Goal: Information Seeking & Learning: Learn about a topic

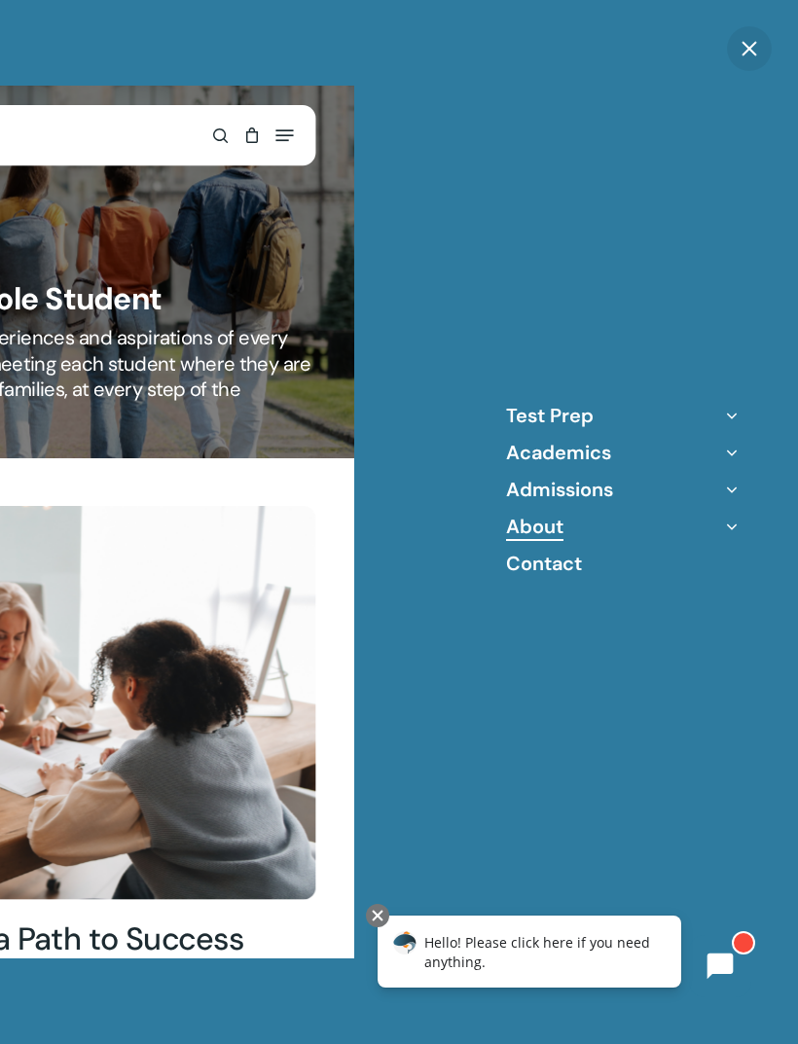
click at [729, 518] on icon "Off Canvas Menu" at bounding box center [731, 526] width 27 height 27
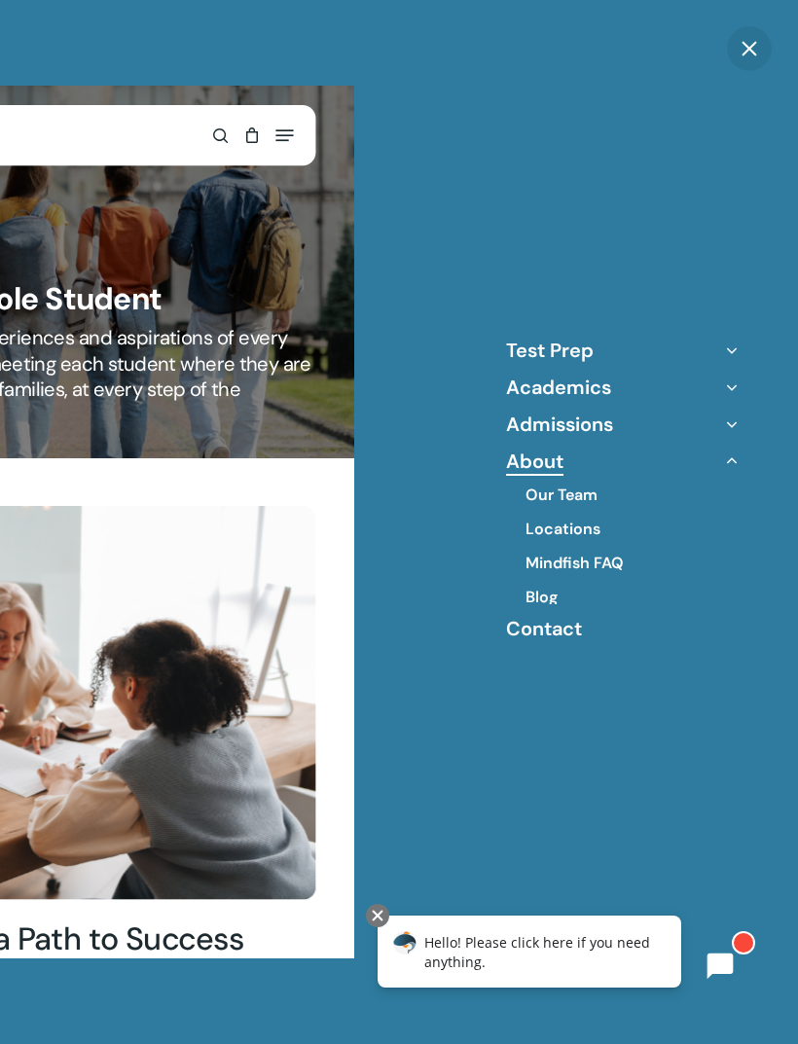
click at [586, 485] on link "Our Team" at bounding box center [562, 495] width 72 height 21
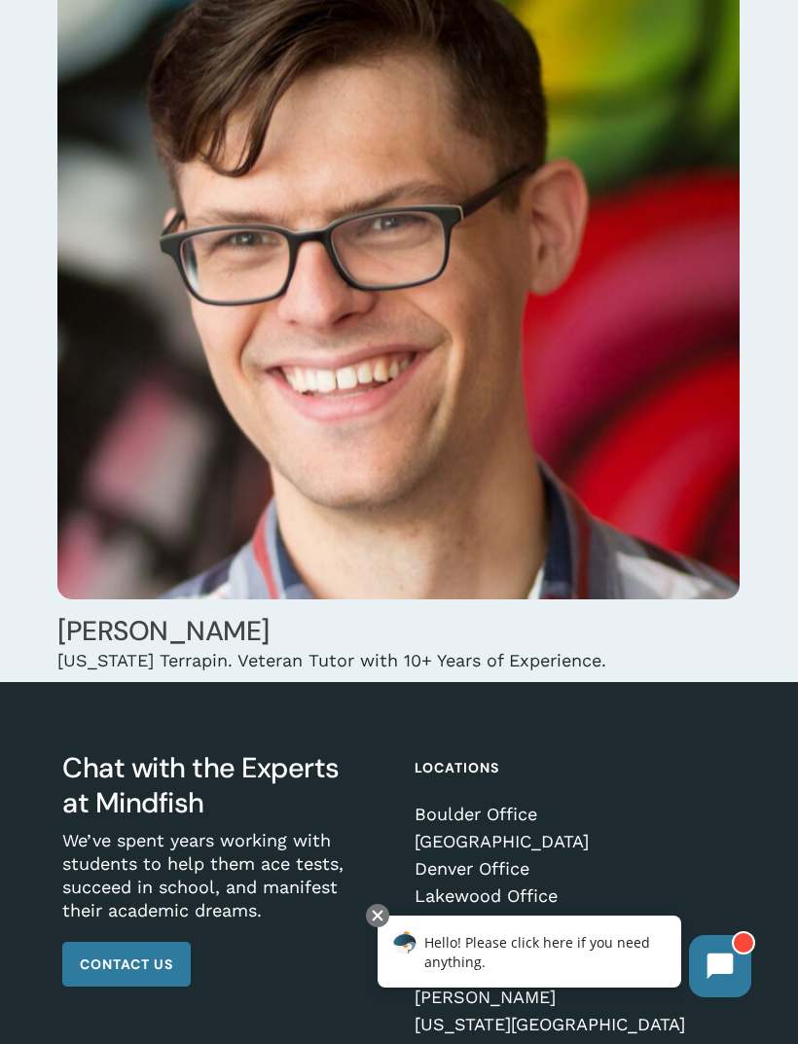
scroll to position [33667, 0]
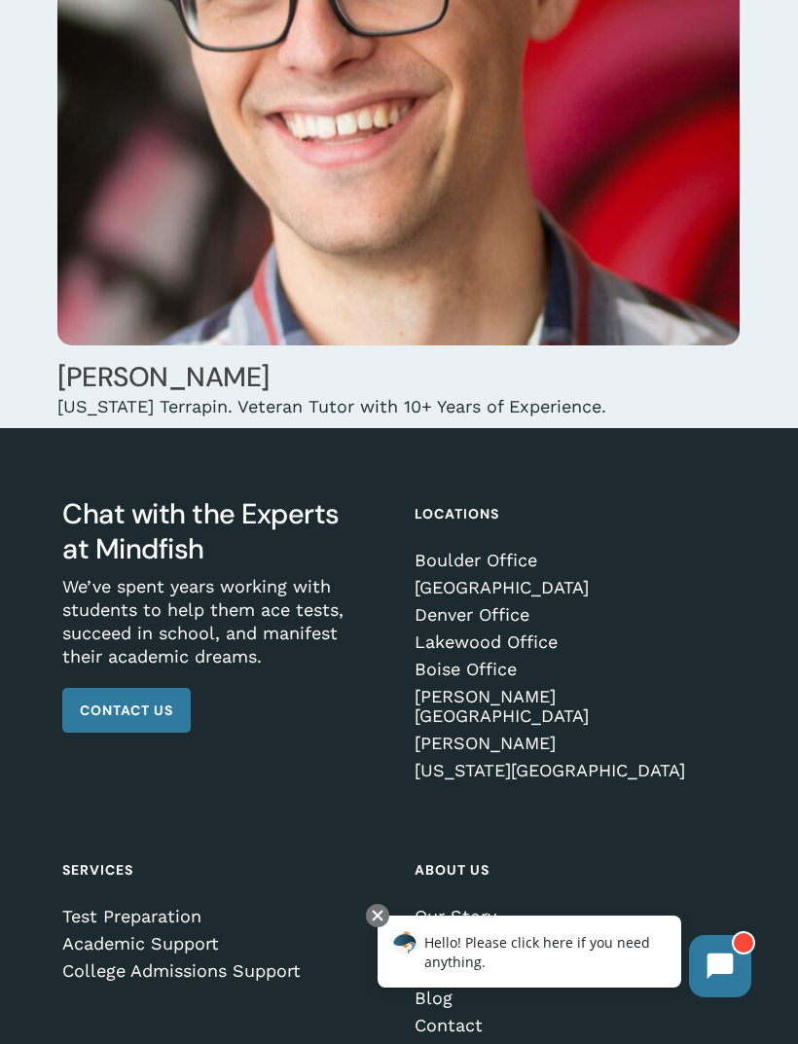
click at [490, 907] on link "Our Story" at bounding box center [569, 916] width 308 height 19
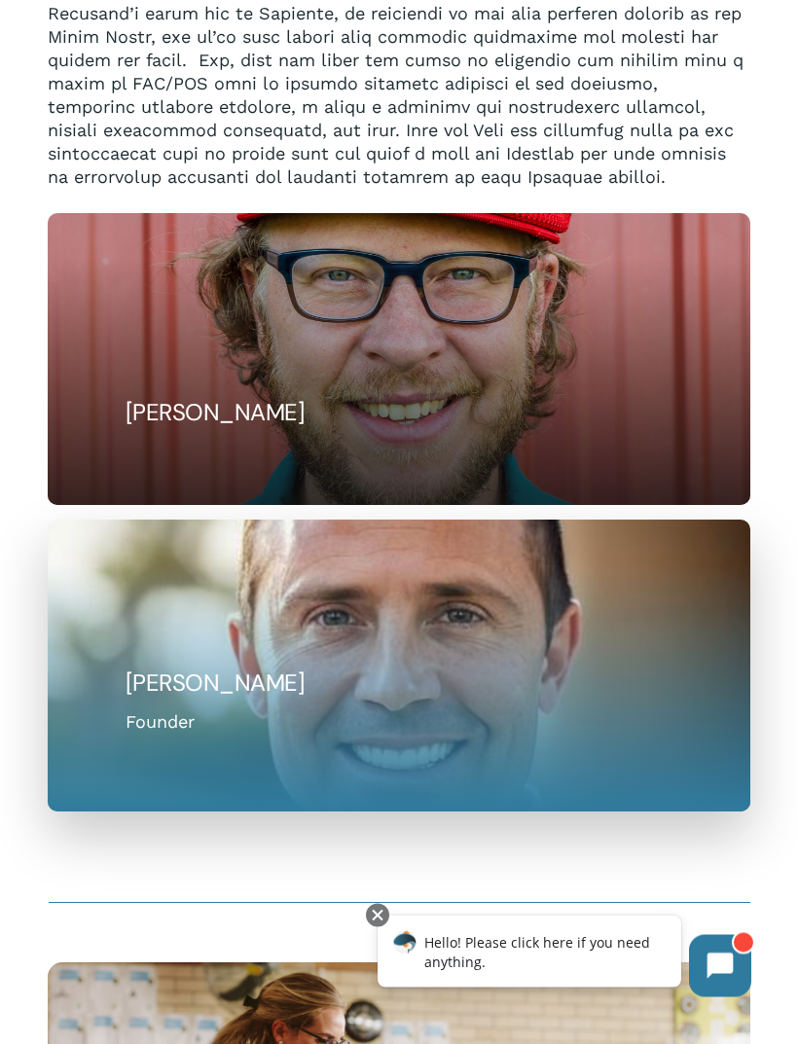
scroll to position [2025, 0]
click at [138, 704] on div "[PERSON_NAME] Founder" at bounding box center [400, 719] width 548 height 31
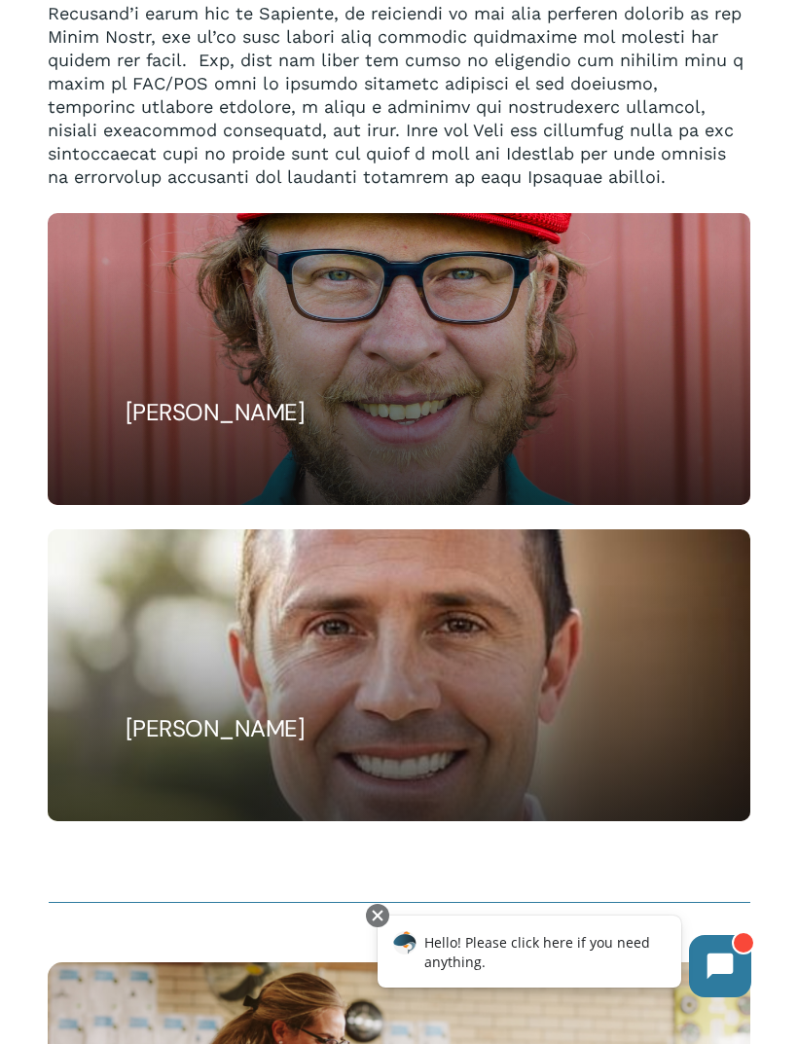
click at [136, 634] on div at bounding box center [400, 675] width 704 height 293
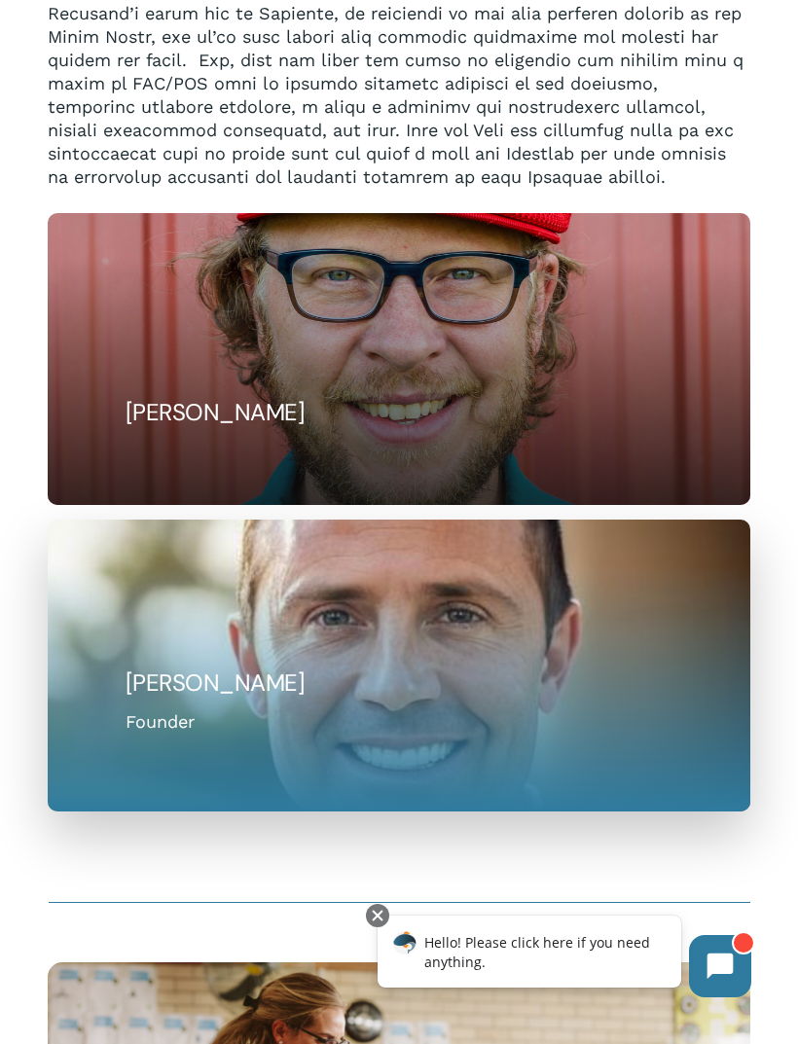
click at [148, 685] on h5 "[PERSON_NAME]" at bounding box center [400, 683] width 548 height 31
click at [159, 718] on div "Founder" at bounding box center [160, 721] width 69 height 26
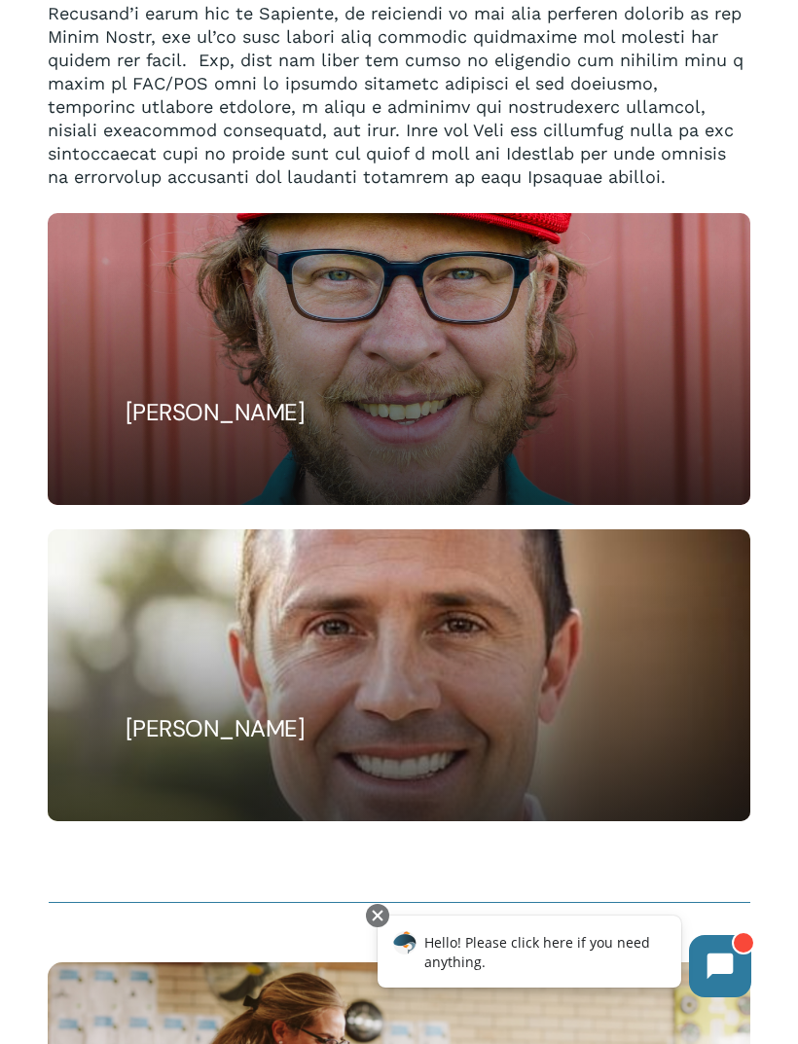
click at [131, 755] on div at bounding box center [400, 675] width 704 height 293
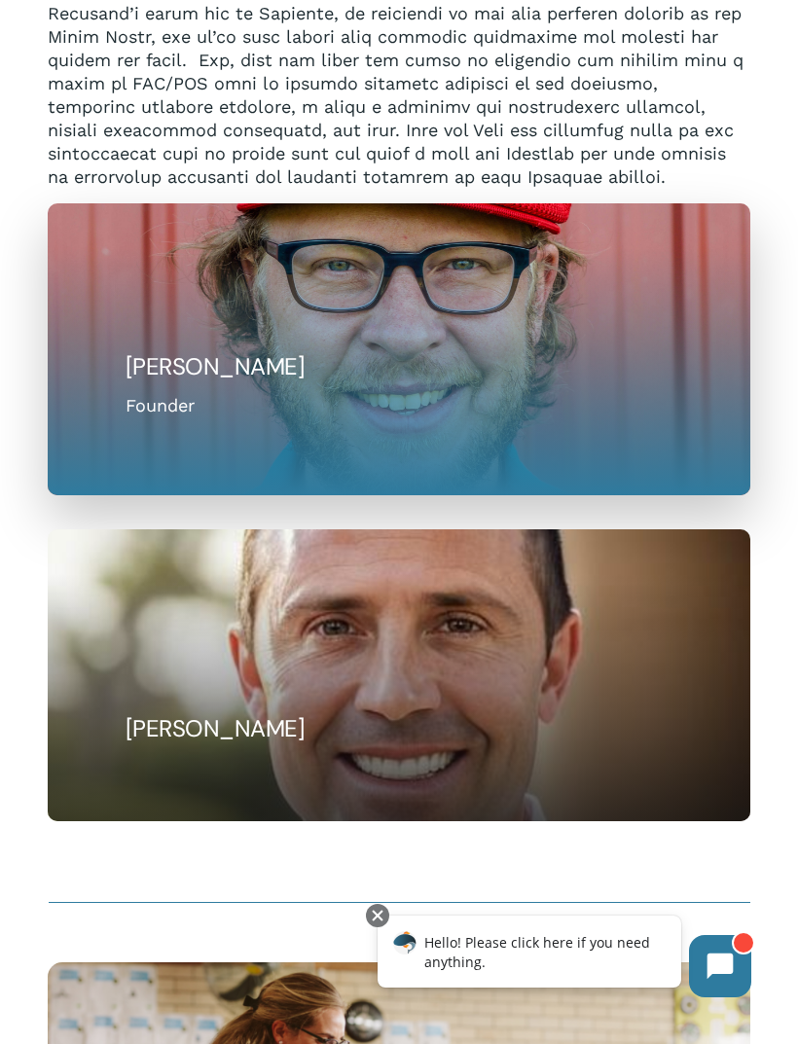
click at [149, 351] on h5 "[PERSON_NAME]" at bounding box center [400, 366] width 548 height 31
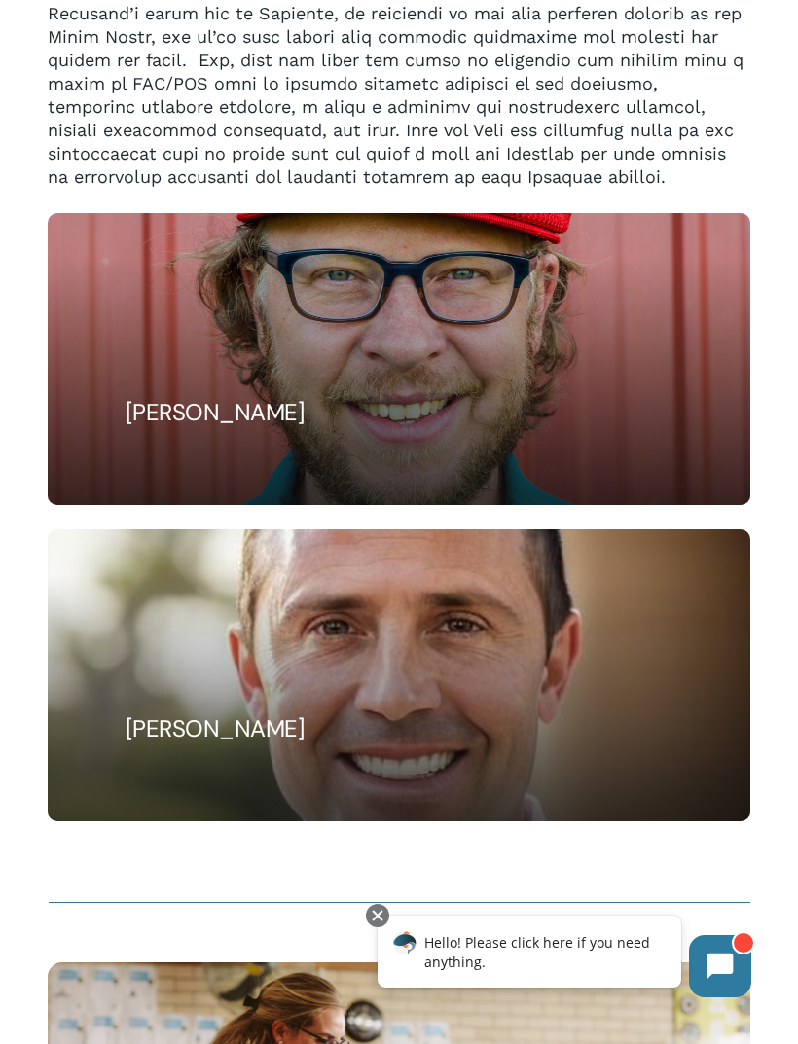
click at [141, 397] on h5 "[PERSON_NAME]" at bounding box center [400, 412] width 548 height 31
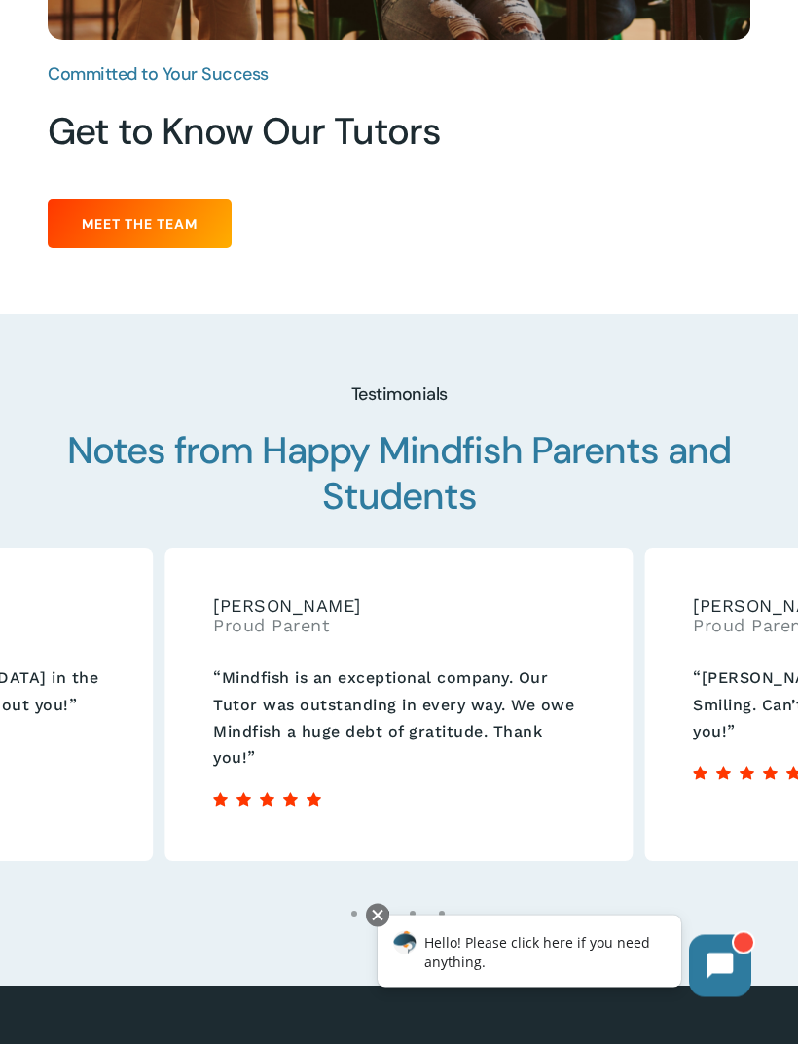
scroll to position [3421, 0]
